Goal: Information Seeking & Learning: Learn about a topic

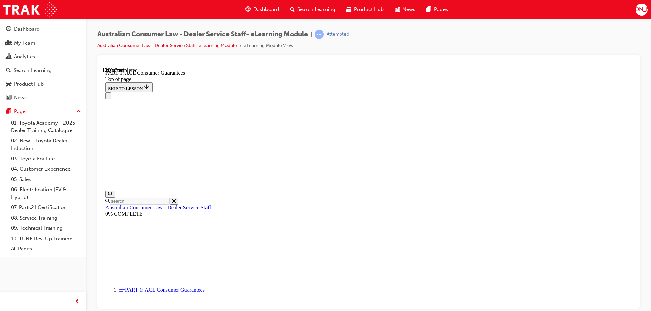
scroll to position [1106, 0]
click button "CONTINUE"
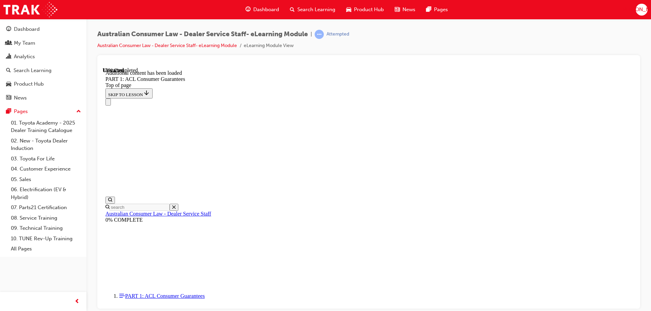
scroll to position [1295, 0]
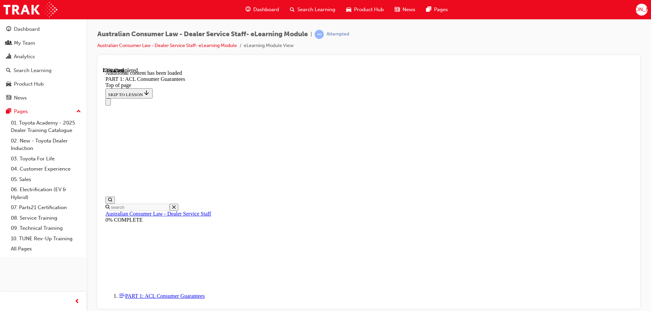
drag, startPoint x: 493, startPoint y: 189, endPoint x: 493, endPoint y: 183, distance: 5.4
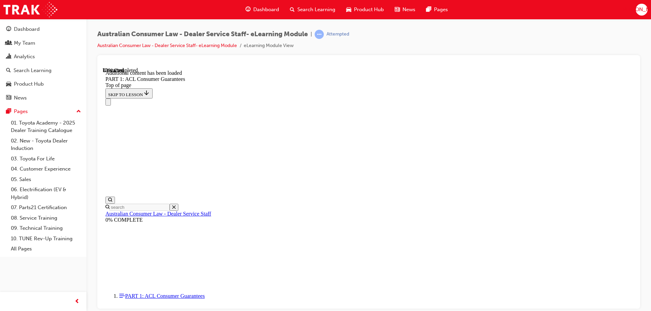
scroll to position [1866, 0]
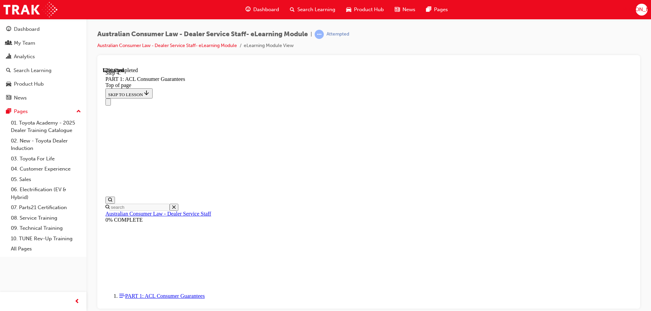
scroll to position [3273, 0]
